Goal: Use online tool/utility

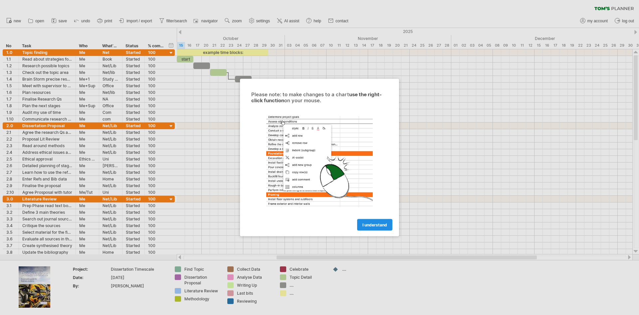
click at [371, 224] on span "I understand" at bounding box center [374, 224] width 25 height 5
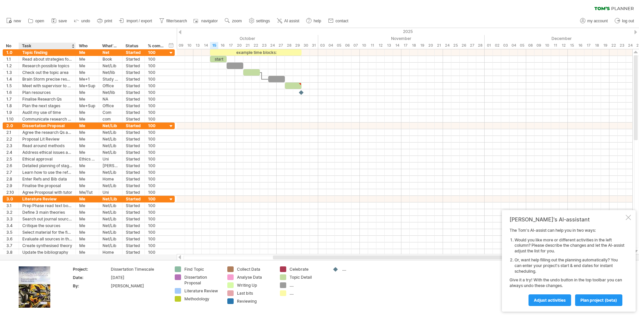
click at [74, 45] on div "**** Task" at bounding box center [47, 46] width 57 height 7
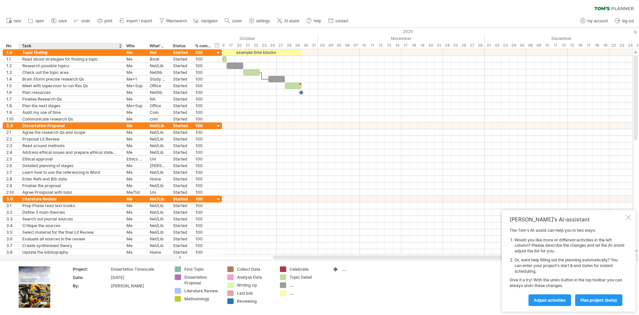
drag, startPoint x: 74, startPoint y: 45, endPoint x: 123, endPoint y: 31, distance: 50.5
click at [122, 31] on div "**********" at bounding box center [111, 38] width 222 height 21
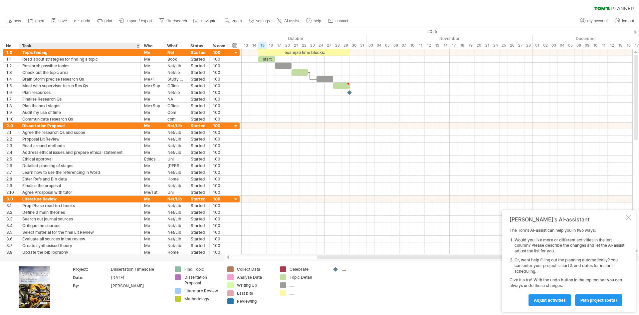
drag, startPoint x: 123, startPoint y: 45, endPoint x: 140, endPoint y: 49, distance: 17.0
click at [140, 49] on div at bounding box center [140, 46] width 2 height 7
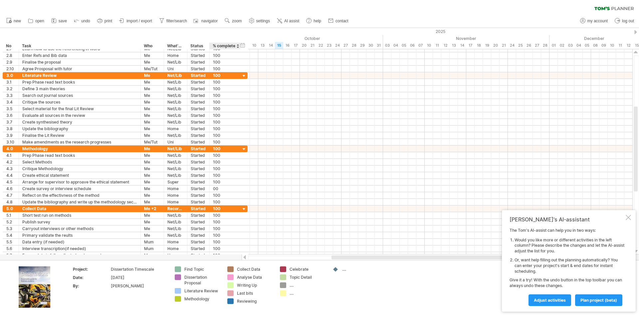
drag, startPoint x: 231, startPoint y: 46, endPoint x: 239, endPoint y: 48, distance: 8.2
click at [239, 48] on div at bounding box center [240, 46] width 2 height 7
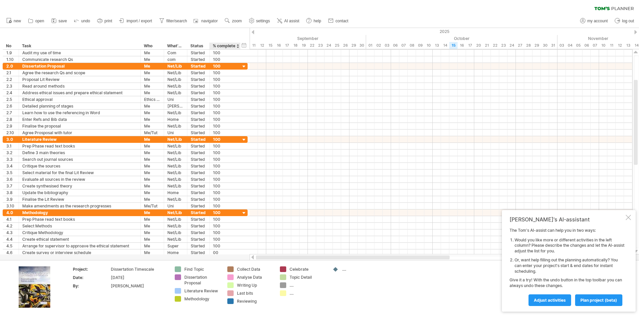
drag, startPoint x: 344, startPoint y: 258, endPoint x: 232, endPoint y: 258, distance: 112.1
click at [232, 258] on div "Trying to reach [DOMAIN_NAME] Connected again... 0% clear filter new *" at bounding box center [319, 157] width 639 height 315
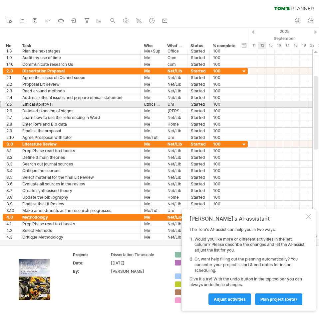
click at [268, 105] on div at bounding box center [280, 104] width 63 height 7
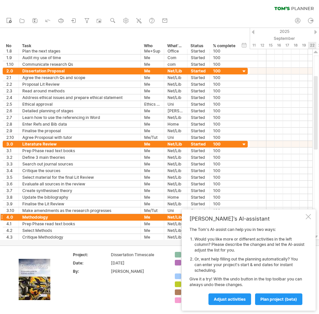
click at [309, 215] on div at bounding box center [307, 216] width 5 height 5
